Goal: Check status: Check status

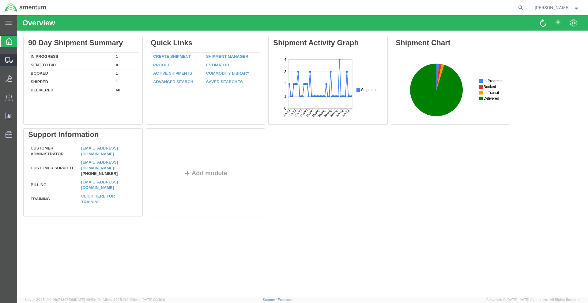
click at [10, 57] on div at bounding box center [8, 60] width 17 height 12
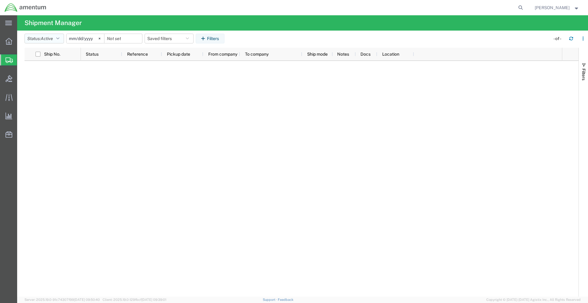
click at [58, 41] on button "Status: Active" at bounding box center [43, 39] width 39 height 10
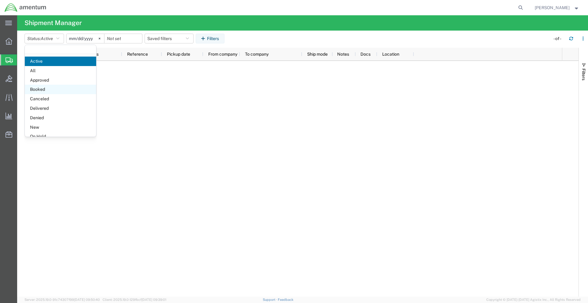
click at [45, 92] on span "Booked" at bounding box center [60, 89] width 71 height 9
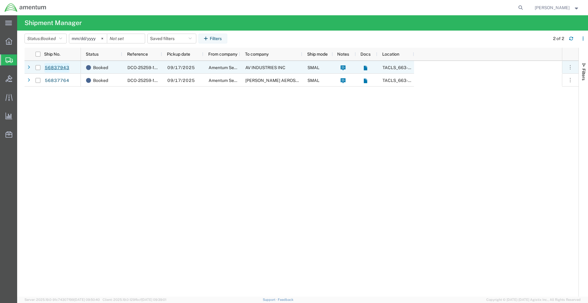
click at [61, 70] on link "56837943" at bounding box center [56, 68] width 25 height 10
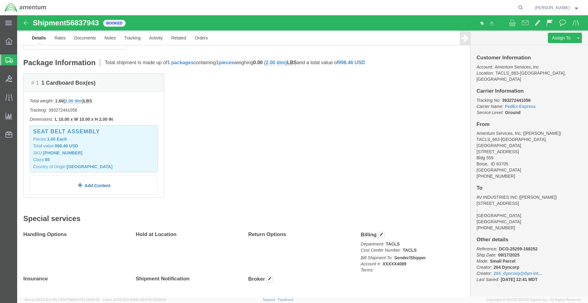
scroll to position [114, 0]
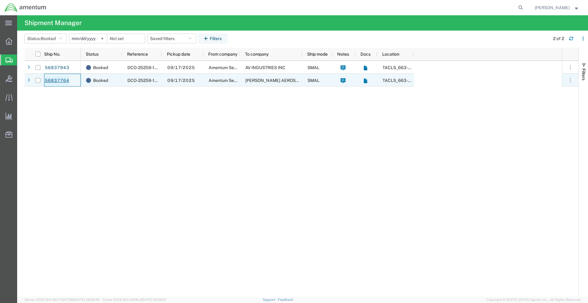
click at [56, 84] on link "56837764" at bounding box center [56, 81] width 25 height 10
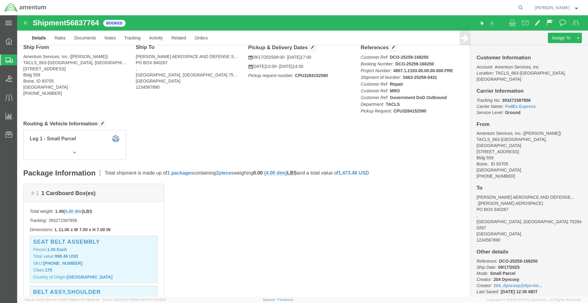
scroll to position [61, 0]
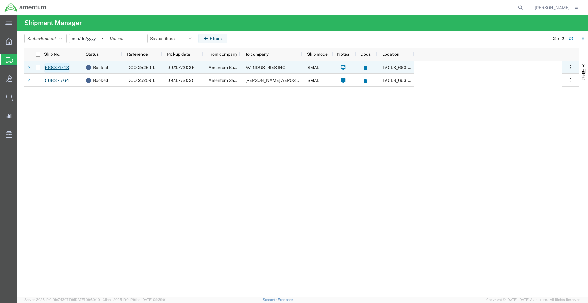
click at [48, 64] on link "56837943" at bounding box center [56, 68] width 25 height 10
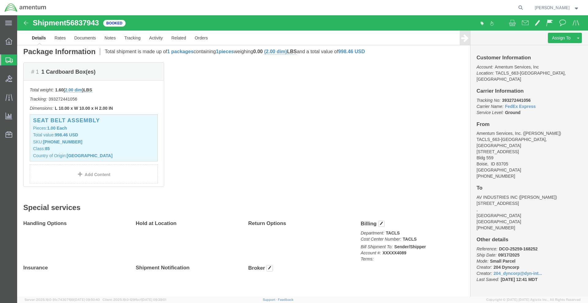
scroll to position [144, 0]
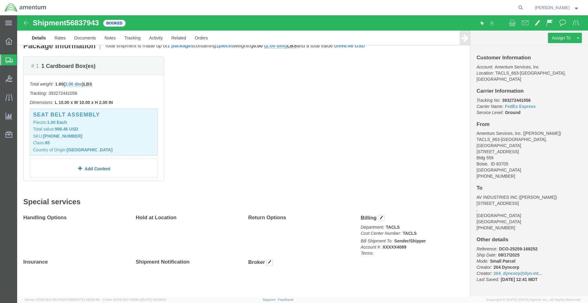
click link "Add Content"
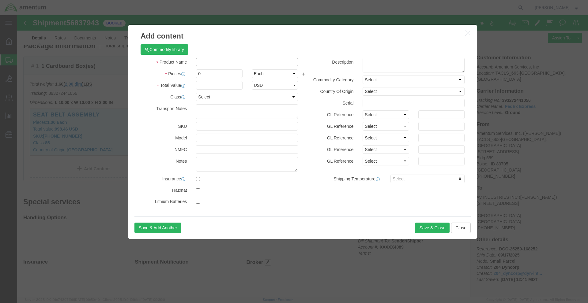
click input "text"
type input "s"
type input "SEAT BELT ASSEMBLY"
drag, startPoint x: 190, startPoint y: 60, endPoint x: 177, endPoint y: 54, distance: 14.4
click input "0"
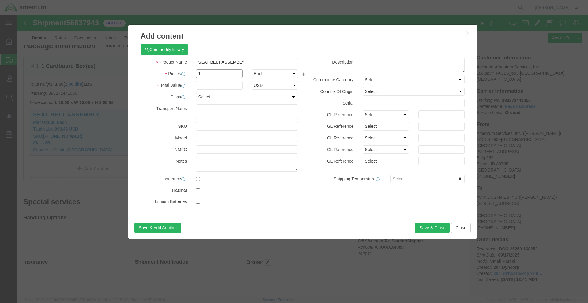
type input "1"
click input "text"
type input "475.0"
click textarea
click button "Save & Close"
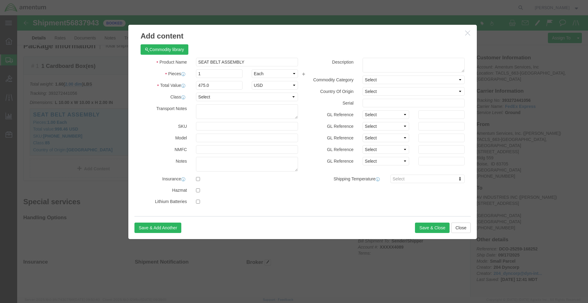
click button "button"
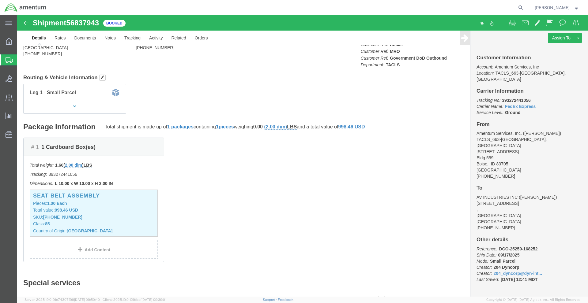
scroll to position [0, 0]
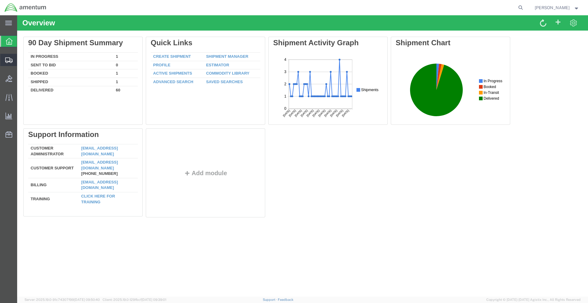
click at [13, 57] on div at bounding box center [8, 60] width 17 height 12
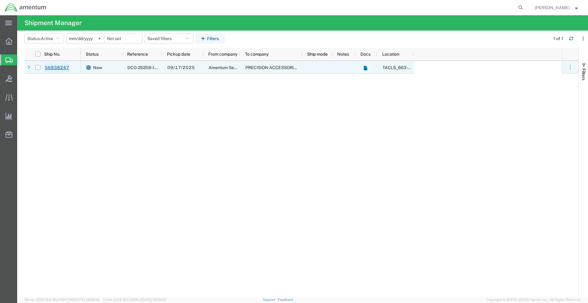
click at [54, 69] on link "56838247" at bounding box center [56, 68] width 25 height 10
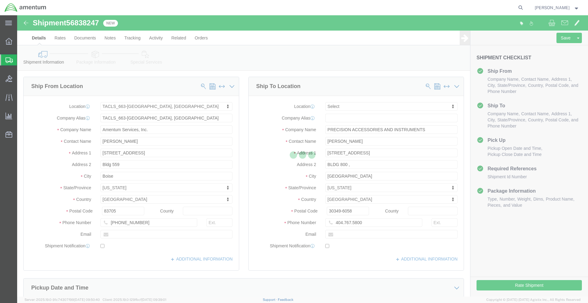
select select "42730"
select select
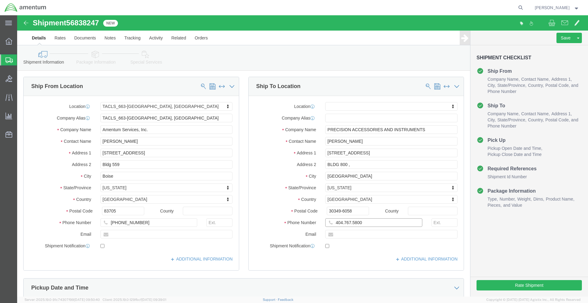
click input "404.767.5800"
type input "404-767-5800"
click div "Shipment Notification"
drag, startPoint x: 333, startPoint y: 151, endPoint x: 336, endPoint y: 152, distance: 3.9
click input "BLDG 800 ,"
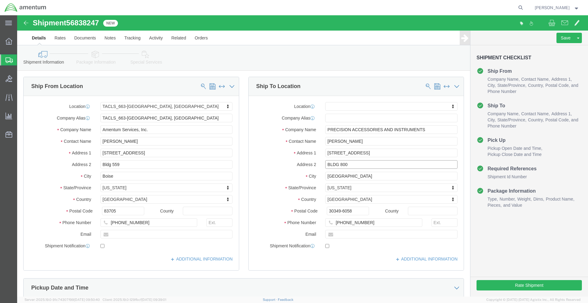
type input "BLDG 800"
click div "Location My Profile Location 1002-4122-6 1006-5256-0 1026-8910-0 1281-0560-3 13…"
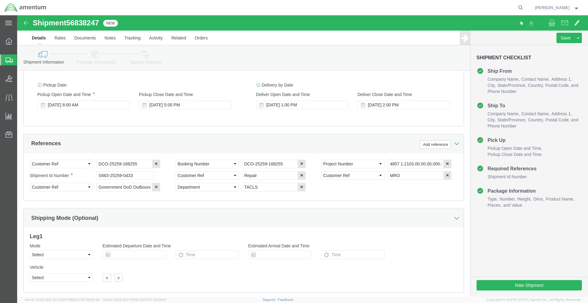
scroll to position [267, 0]
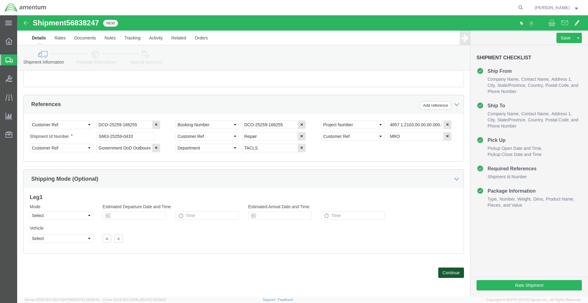
click button "Continue"
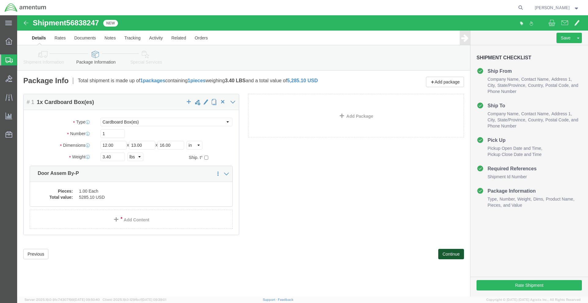
click button "Continue"
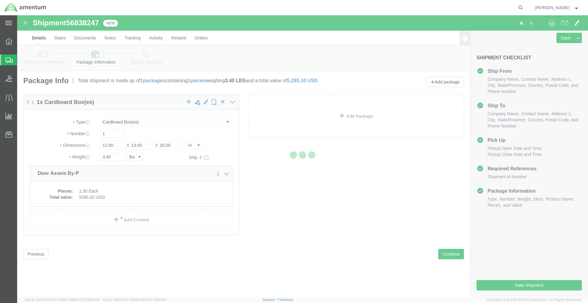
select select
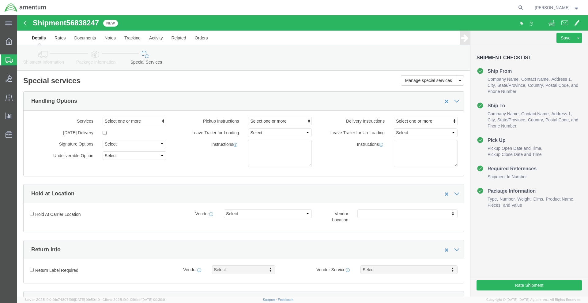
select select "DEPARTMENT"
click textarea
type textarea "INSIDE HANGER PICKUP, CENTER NORTH WALL"
click div "Manage special services Handling Options Hold at Location Return Info Service O…"
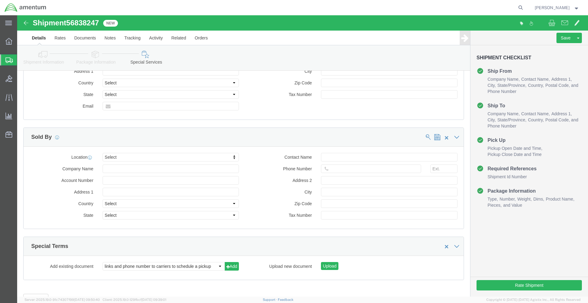
scroll to position [550, 0]
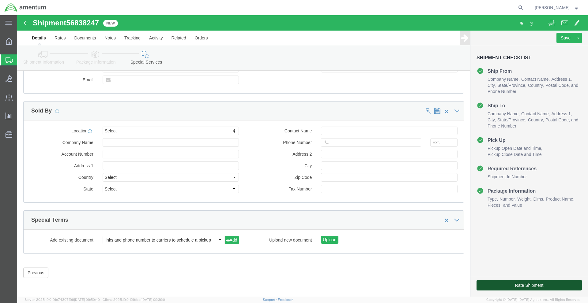
click button "Rate Shipment"
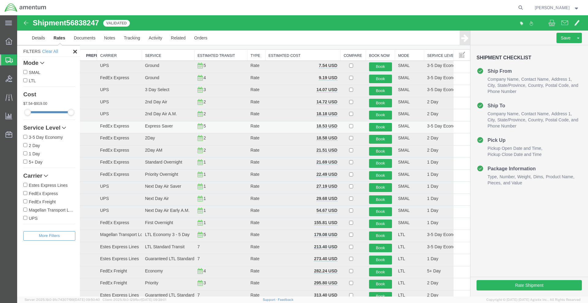
scroll to position [0, 0]
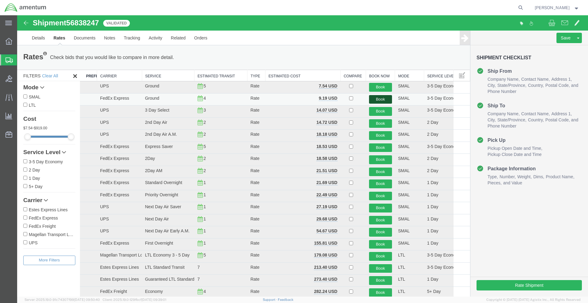
click at [383, 99] on button "Book" at bounding box center [380, 99] width 23 height 9
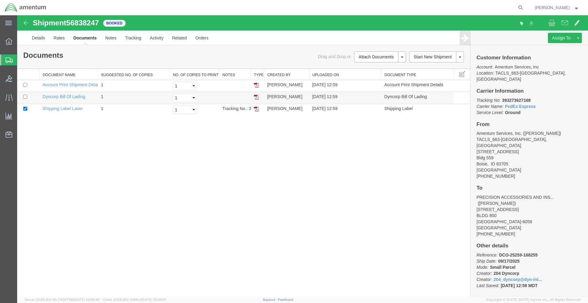
click at [258, 99] on td at bounding box center [257, 98] width 13 height 12
click at [254, 98] on img at bounding box center [256, 97] width 5 height 5
click at [255, 111] on img at bounding box center [256, 108] width 5 height 5
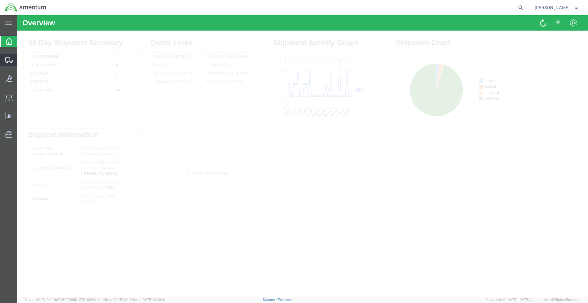
click at [10, 57] on div at bounding box center [8, 60] width 17 height 12
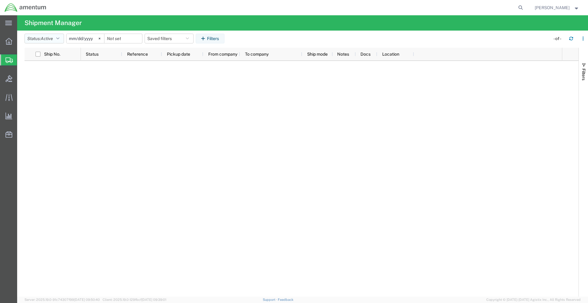
click at [62, 39] on button "Status: Active" at bounding box center [43, 39] width 39 height 10
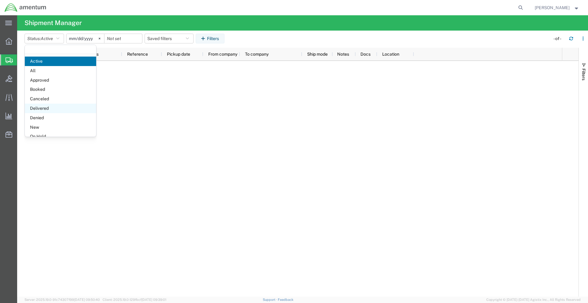
click at [50, 112] on span "Delivered" at bounding box center [60, 108] width 71 height 9
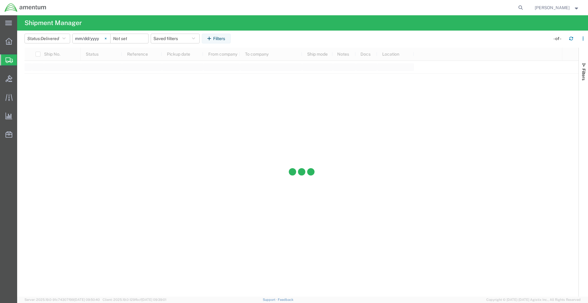
click at [106, 38] on icon at bounding box center [106, 39] width 2 height 2
click at [97, 37] on input "date" at bounding box center [92, 38] width 38 height 9
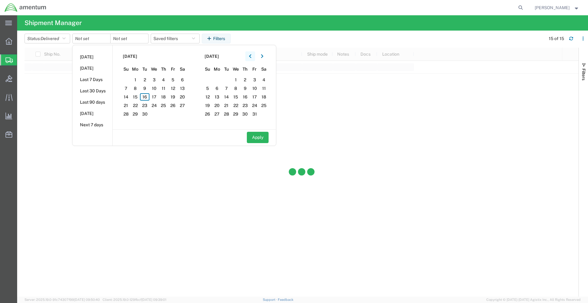
click at [251, 57] on icon "button" at bounding box center [250, 56] width 2 height 4
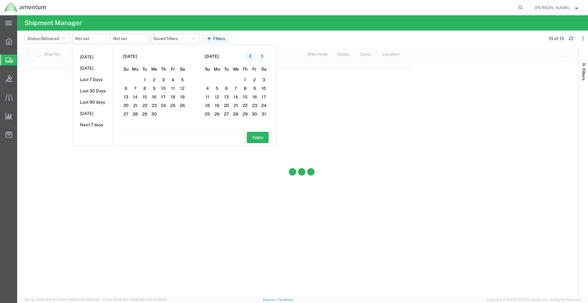
click at [251, 57] on icon "button" at bounding box center [250, 56] width 2 height 4
click at [135, 56] on span "[DATE]" at bounding box center [130, 56] width 14 height 6
click at [157, 81] on span "1" at bounding box center [153, 79] width 9 height 7
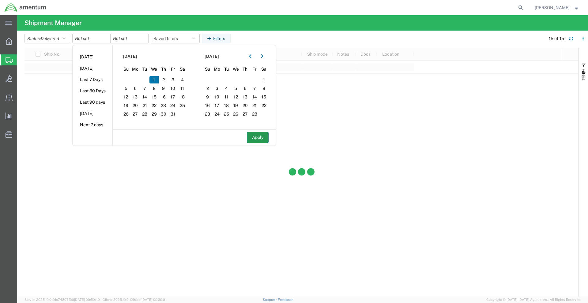
click at [261, 142] on button "Apply" at bounding box center [258, 137] width 22 height 11
type input "[DATE]"
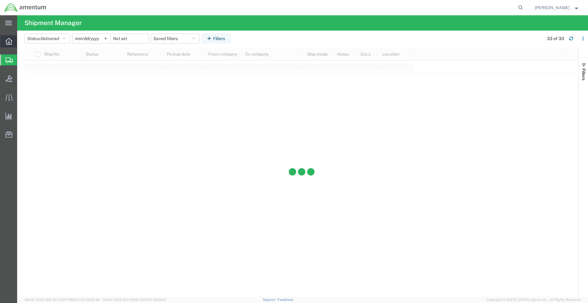
click at [8, 42] on icon at bounding box center [9, 41] width 7 height 7
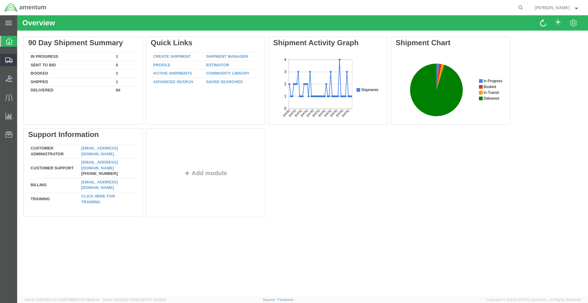
click at [9, 58] on icon at bounding box center [8, 61] width 7 height 6
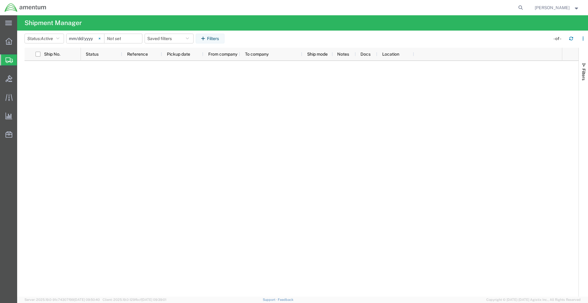
click at [100, 40] on svg-icon at bounding box center [99, 38] width 9 height 9
click at [120, 40] on input "date" at bounding box center [123, 38] width 38 height 9
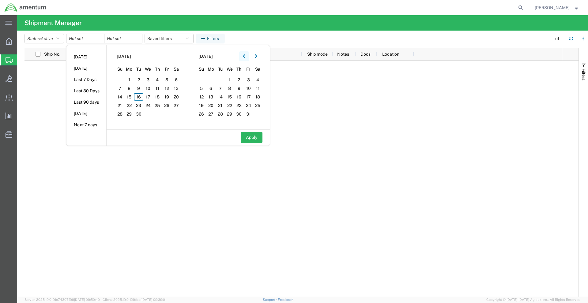
click at [249, 57] on button "button" at bounding box center [244, 56] width 10 height 10
click at [212, 95] on span "16" at bounding box center [210, 96] width 9 height 7
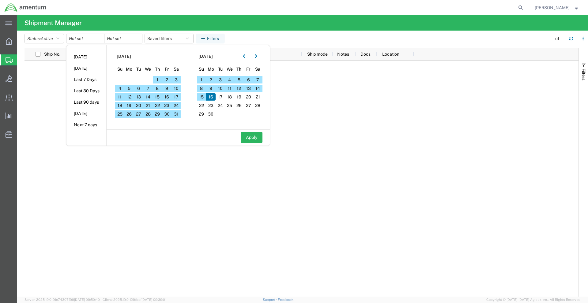
click at [221, 268] on div at bounding box center [321, 179] width 481 height 236
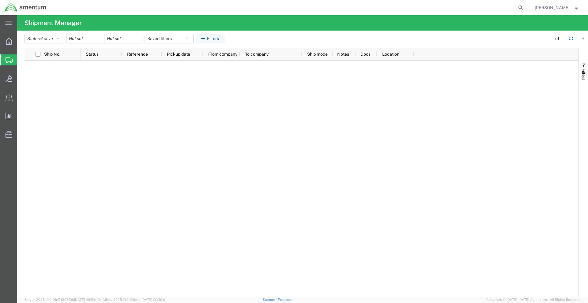
click at [122, 158] on div at bounding box center [321, 179] width 481 height 236
